Goal: Task Accomplishment & Management: Complete application form

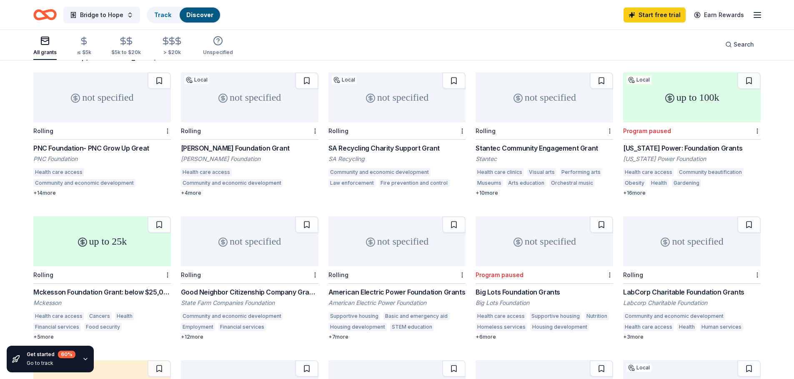
scroll to position [83, 0]
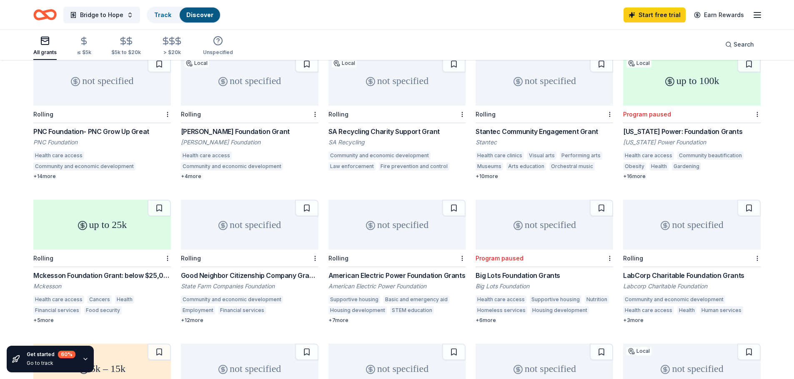
click at [54, 275] on div "Mckesson Foundation Grant: below $25,000" at bounding box center [101, 276] width 137 height 10
click at [297, 276] on div "Good Neighbor Citizenship Company Grants" at bounding box center [249, 276] width 137 height 10
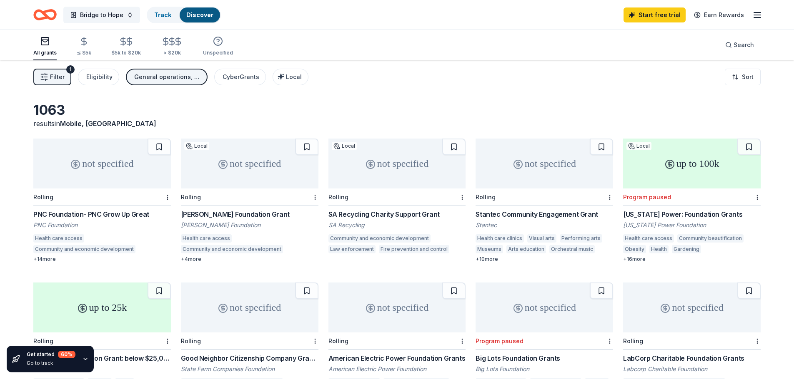
scroll to position [0, 0]
click at [759, 18] on icon "button" at bounding box center [757, 15] width 10 height 10
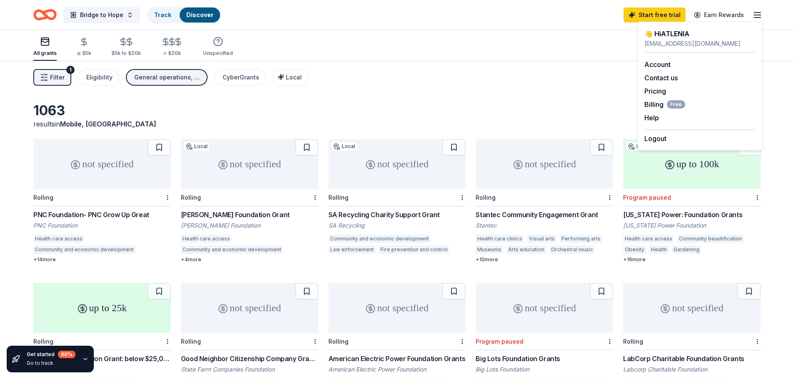
click at [680, 35] on div "👋 Hi ATLENIA" at bounding box center [699, 34] width 111 height 10
click at [668, 65] on link "Account" at bounding box center [657, 64] width 26 height 8
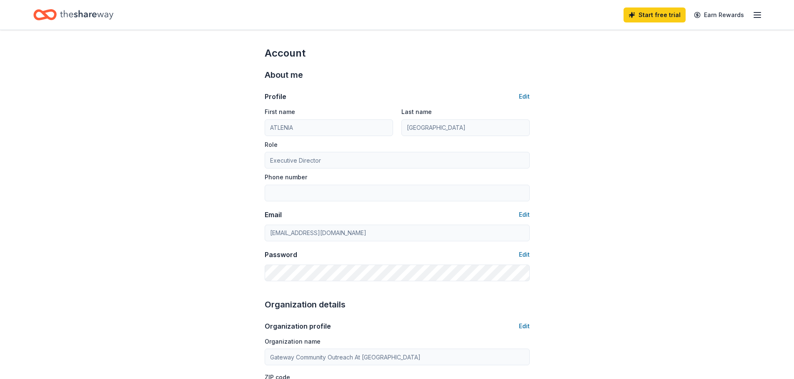
click at [754, 18] on icon "button" at bounding box center [757, 15] width 10 height 10
click at [680, 38] on div "👋 Hi ATLENIA" at bounding box center [699, 34] width 111 height 10
click at [499, 62] on div "About me Profile Edit First name ATLENIA Last name WESTBROOK Role Executive Dir…" at bounding box center [397, 175] width 265 height 230
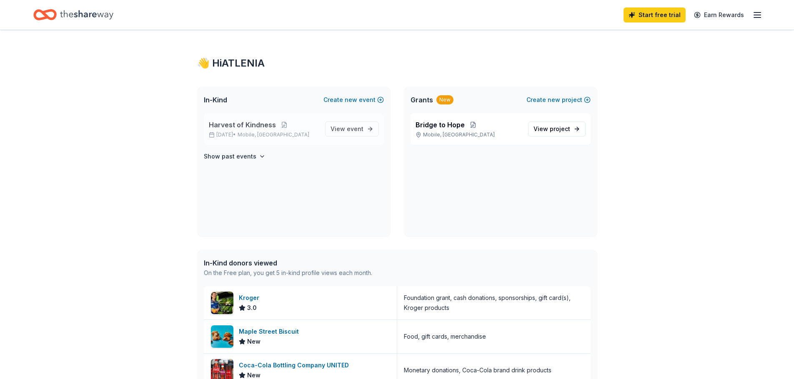
click at [313, 131] on div "Harvest of Kindness Nov 20, 2025 • Mobile, AL" at bounding box center [264, 129] width 110 height 18
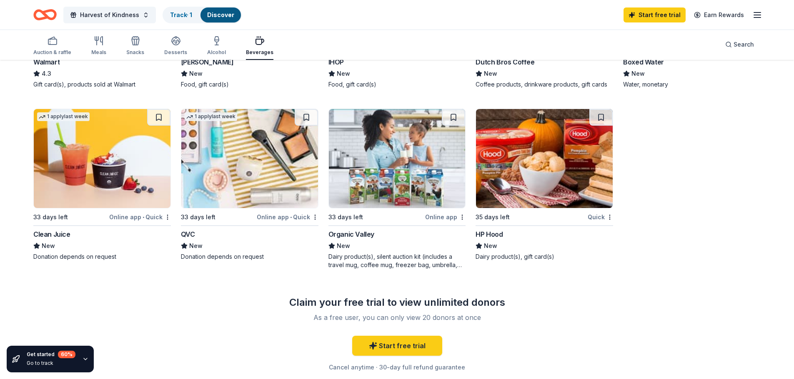
scroll to position [583, 0]
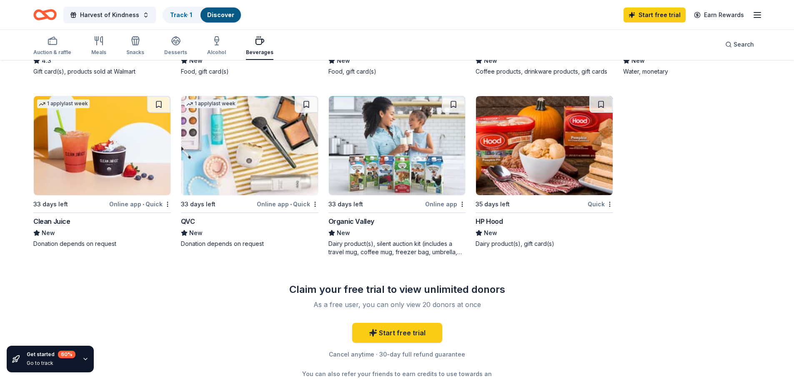
click at [217, 213] on hr at bounding box center [249, 213] width 137 height 0
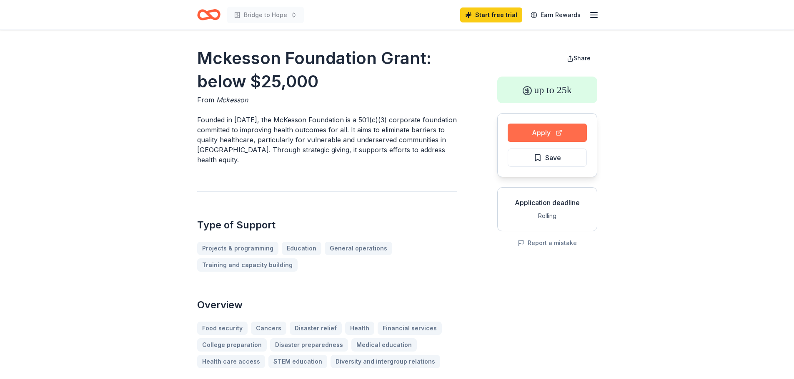
click at [540, 139] on button "Apply" at bounding box center [546, 133] width 79 height 18
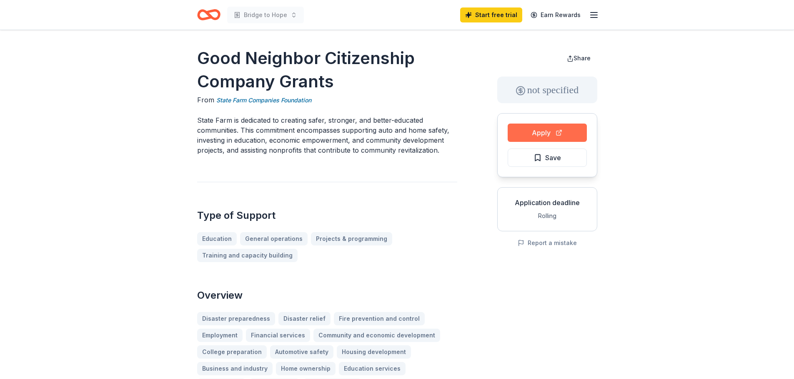
click at [554, 131] on button "Apply" at bounding box center [546, 133] width 79 height 18
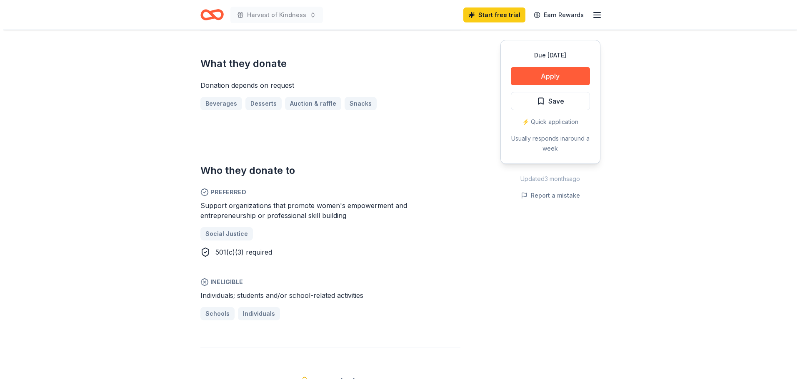
scroll to position [292, 0]
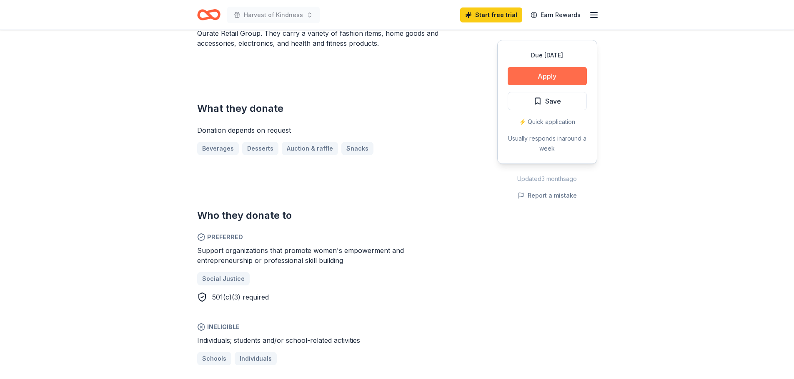
click at [550, 76] on button "Apply" at bounding box center [546, 76] width 79 height 18
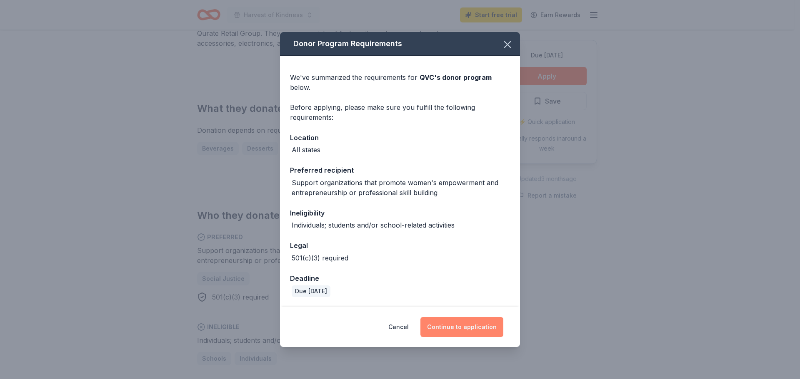
click at [464, 332] on button "Continue to application" at bounding box center [461, 327] width 83 height 20
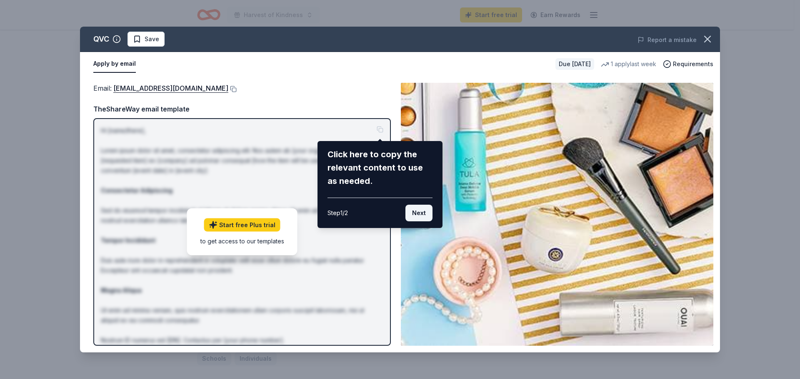
click at [414, 215] on button "Next" at bounding box center [418, 213] width 27 height 17
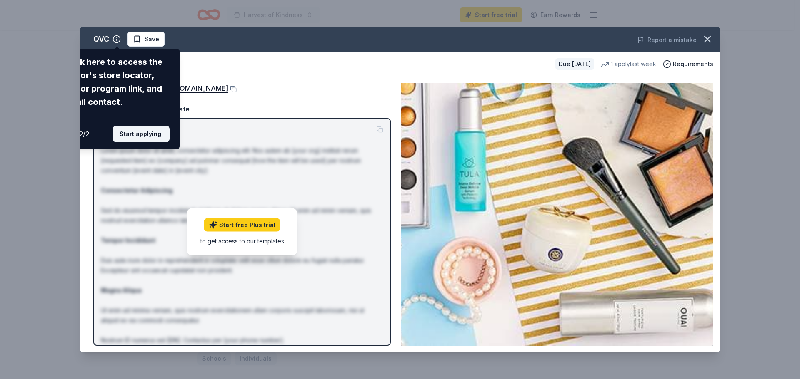
click at [139, 130] on button "Start applying!" at bounding box center [141, 134] width 57 height 17
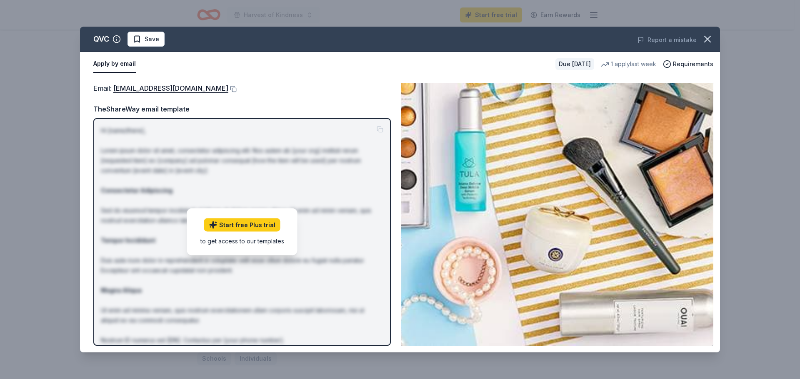
click at [116, 68] on button "Apply by email" at bounding box center [114, 63] width 42 height 17
click at [147, 88] on link "QRGGiving@qurateretail.com" at bounding box center [170, 88] width 115 height 11
